Goal: Entertainment & Leisure: Consume media (video, audio)

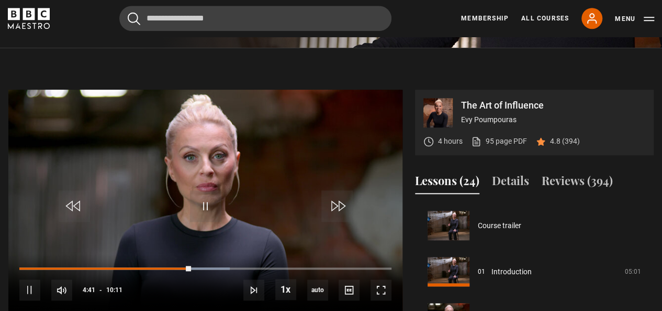
scroll to position [184, 0]
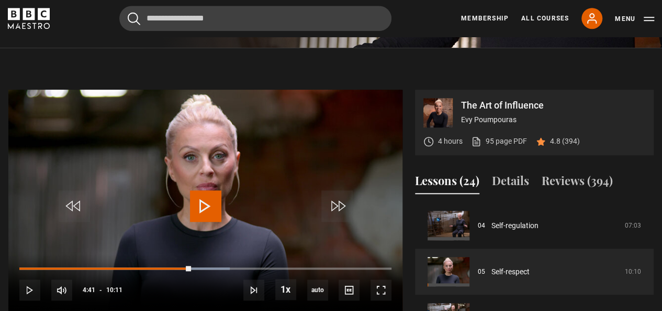
click at [190, 203] on span "Video Player" at bounding box center [205, 205] width 31 height 31
click at [204, 211] on span "Video Player" at bounding box center [205, 205] width 31 height 31
click at [203, 211] on span "Video Player" at bounding box center [205, 205] width 31 height 31
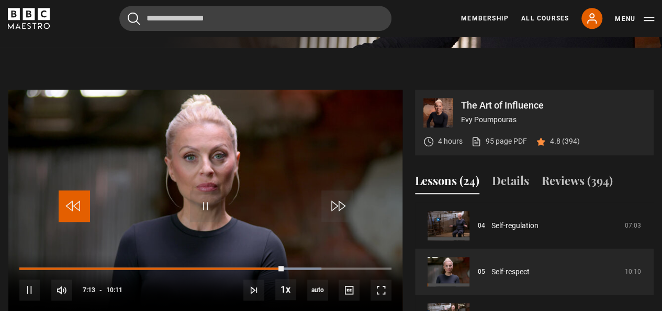
click at [81, 208] on span "Video Player" at bounding box center [74, 205] width 31 height 31
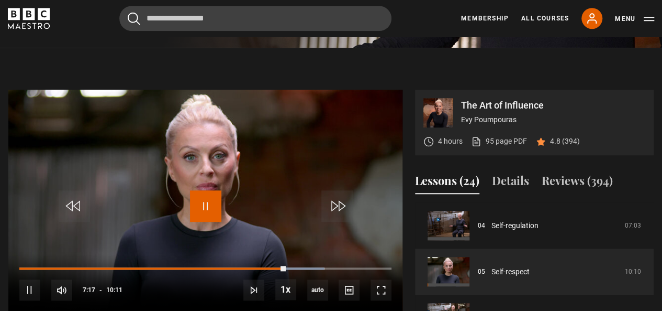
click at [210, 204] on span "Video Player" at bounding box center [205, 205] width 31 height 31
click at [217, 206] on span "Video Player" at bounding box center [205, 205] width 31 height 31
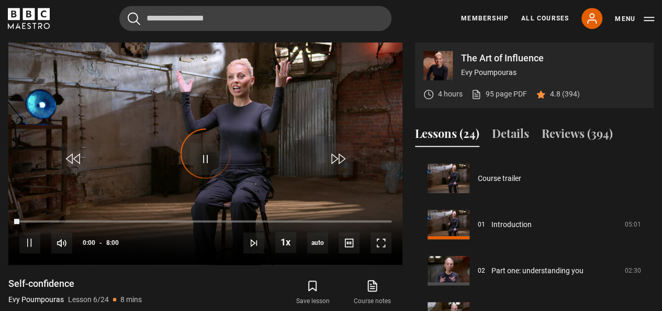
scroll to position [230, 0]
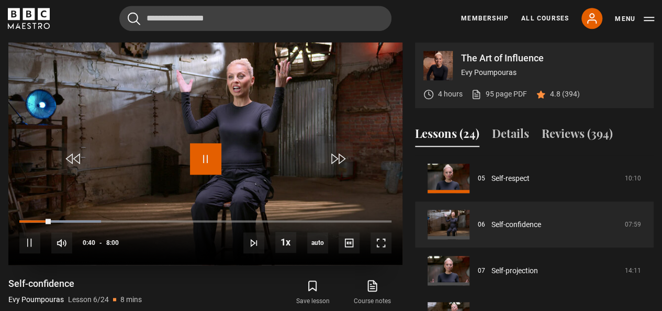
click at [211, 154] on span "Video Player" at bounding box center [205, 158] width 31 height 31
click at [207, 158] on span "Video Player" at bounding box center [205, 158] width 31 height 31
click at [220, 158] on span "Video Player" at bounding box center [205, 158] width 31 height 31
click at [213, 163] on span "Video Player" at bounding box center [205, 158] width 31 height 31
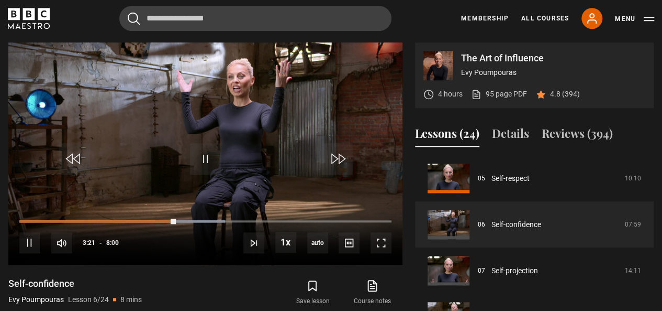
click at [408, 30] on div "Cancel Courses Previous courses Next courses [PERSON_NAME] Writing 12 Related L…" at bounding box center [331, 18] width 647 height 25
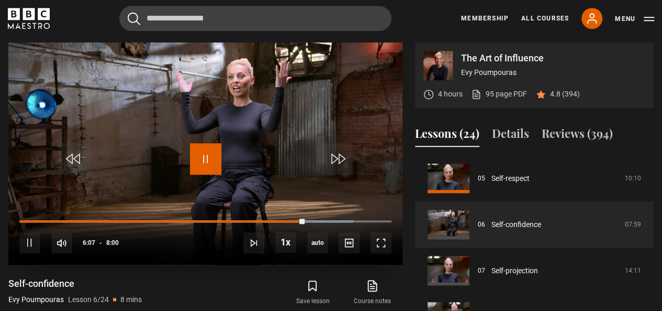
click at [207, 160] on span "Video Player" at bounding box center [205, 158] width 31 height 31
click at [192, 131] on video "Video Player" at bounding box center [205, 153] width 394 height 222
click at [207, 161] on span "Video Player" at bounding box center [205, 158] width 31 height 31
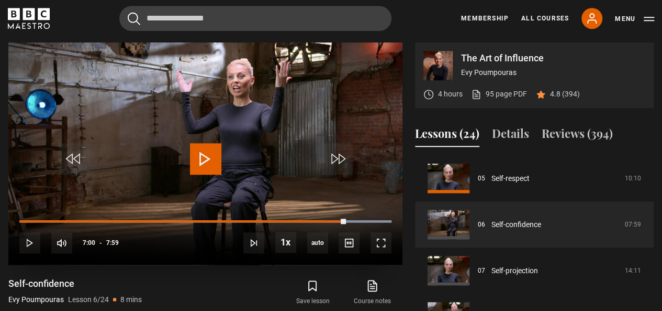
click at [207, 161] on span "Video Player" at bounding box center [205, 158] width 31 height 31
click at [209, 164] on span "Video Player" at bounding box center [205, 158] width 31 height 31
click at [211, 163] on span "Video Player" at bounding box center [205, 158] width 31 height 31
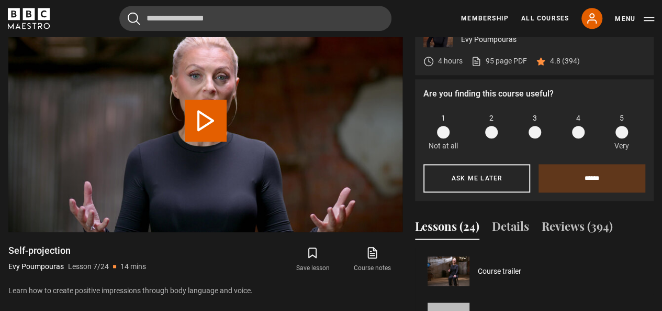
scroll to position [277, 0]
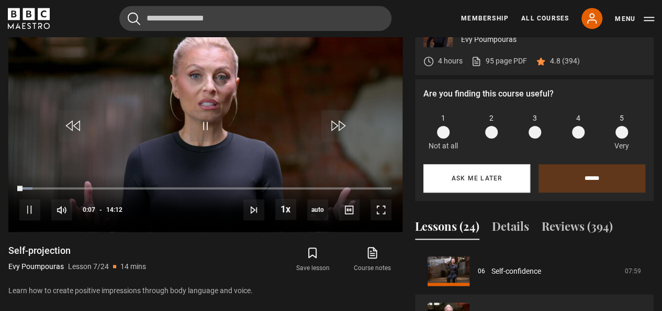
click at [489, 176] on button "Ask me later" at bounding box center [477, 178] width 107 height 28
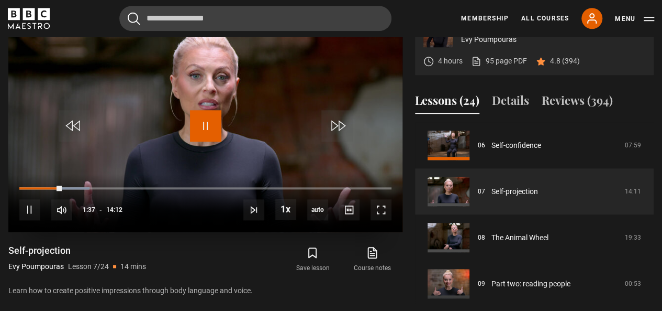
click at [203, 130] on span "Video Player" at bounding box center [205, 125] width 31 height 31
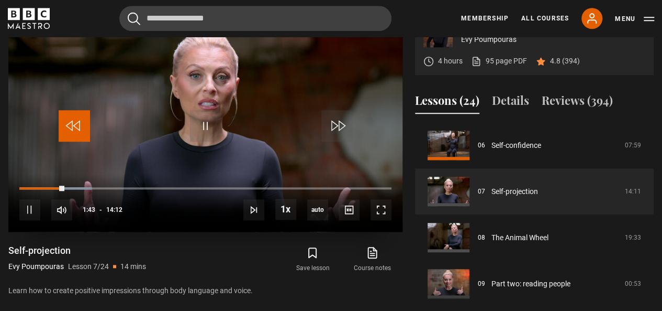
click at [78, 125] on span "Video Player" at bounding box center [74, 125] width 31 height 31
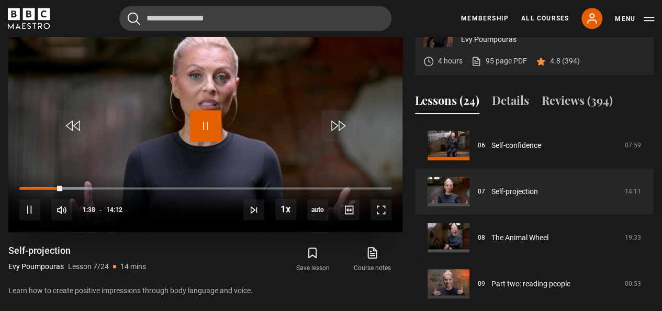
click at [202, 125] on span "Video Player" at bounding box center [205, 125] width 31 height 31
click at [203, 125] on span "Video Player" at bounding box center [205, 125] width 31 height 31
click at [207, 131] on span "Video Player" at bounding box center [205, 125] width 31 height 31
